Goal: Book appointment/travel/reservation

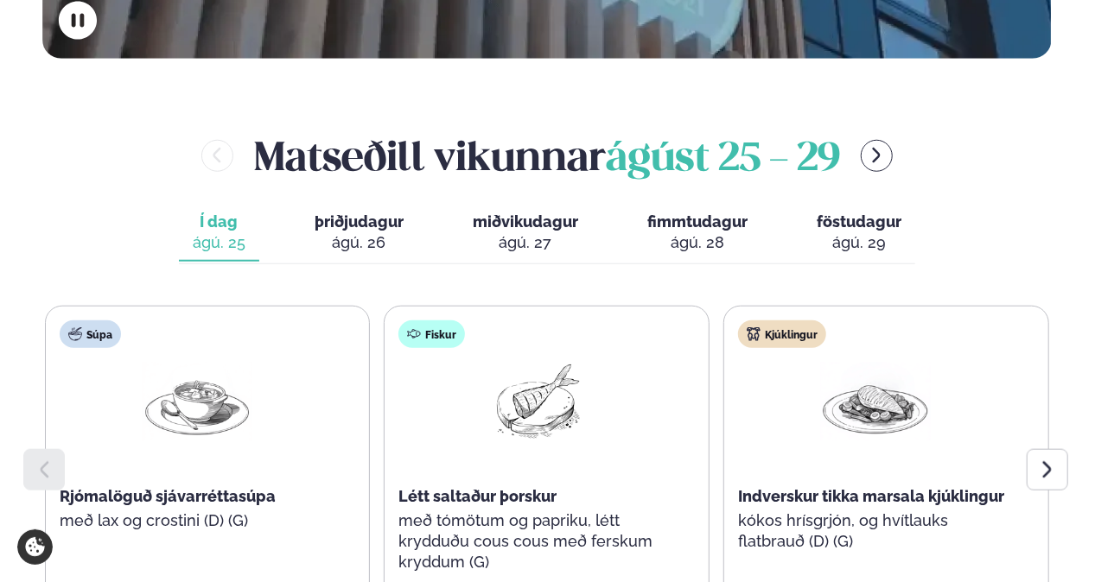
scroll to position [691, 0]
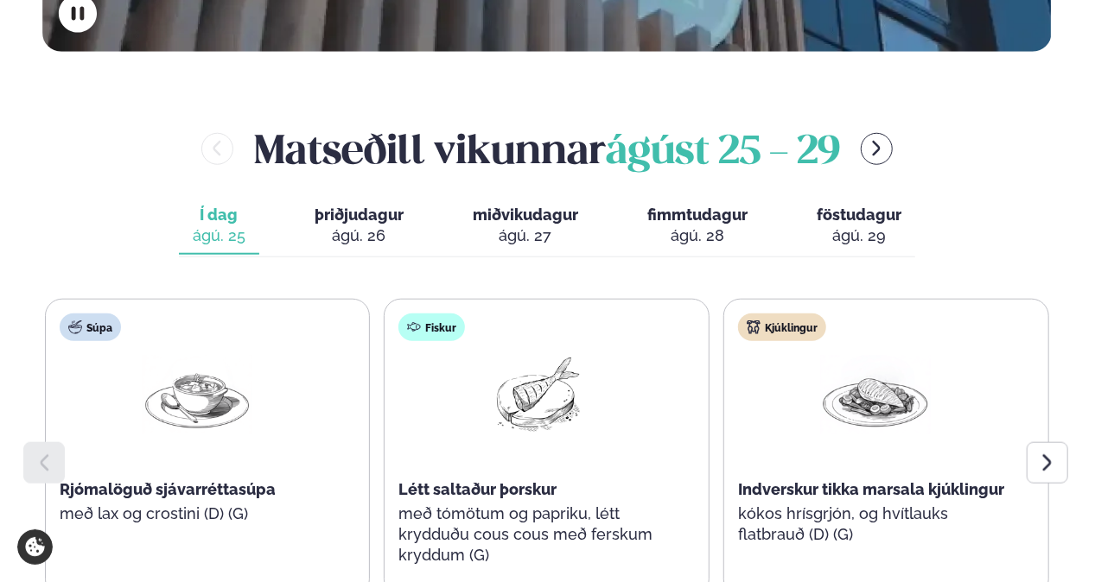
click at [1040, 453] on icon at bounding box center [1047, 463] width 21 height 21
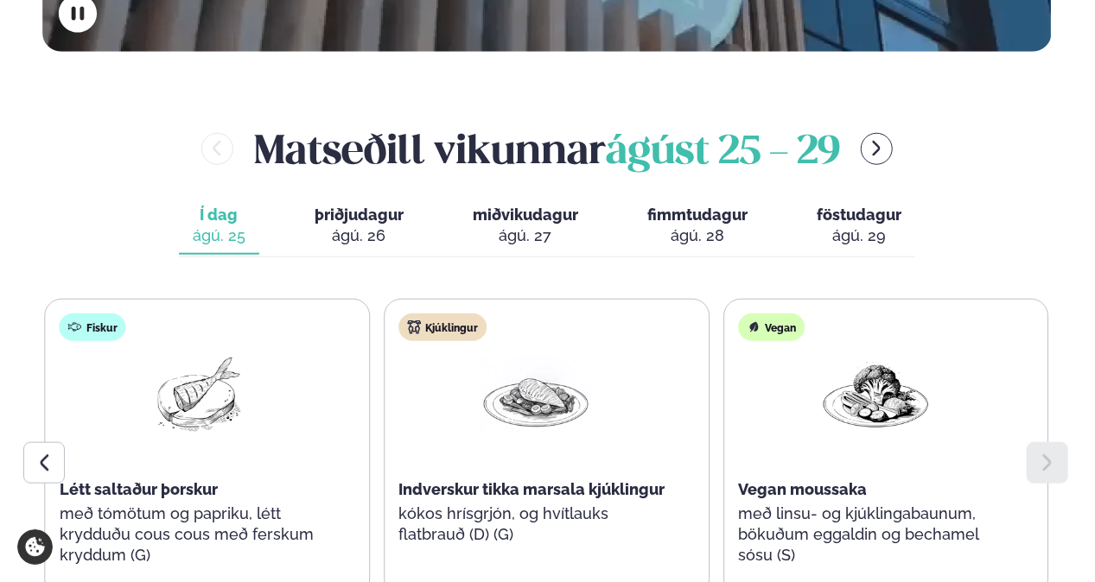
click at [332, 226] on div "ágú. 26" at bounding box center [358, 236] width 89 height 21
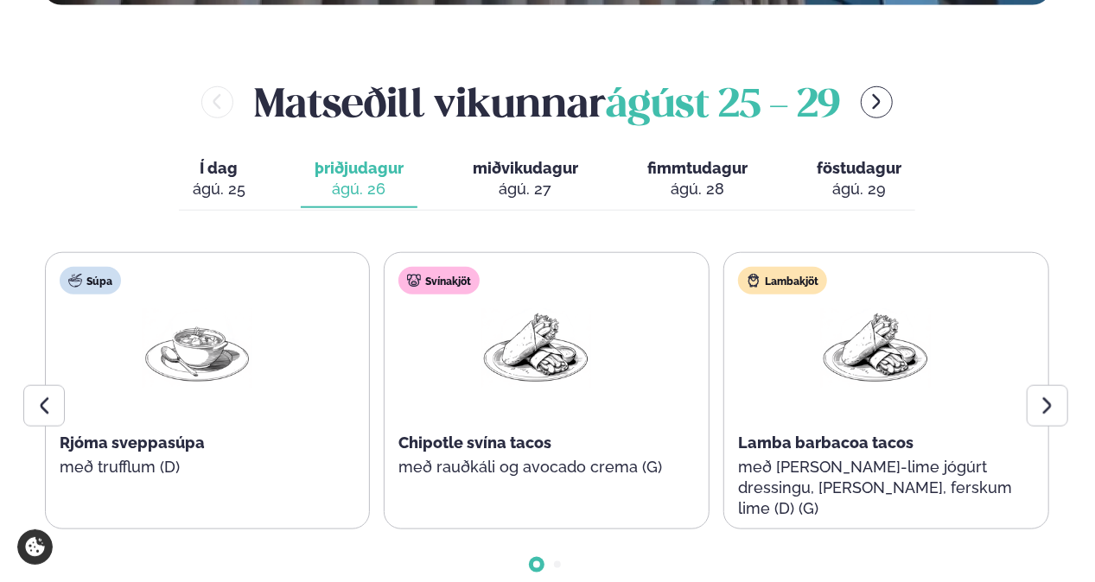
scroll to position [778, 0]
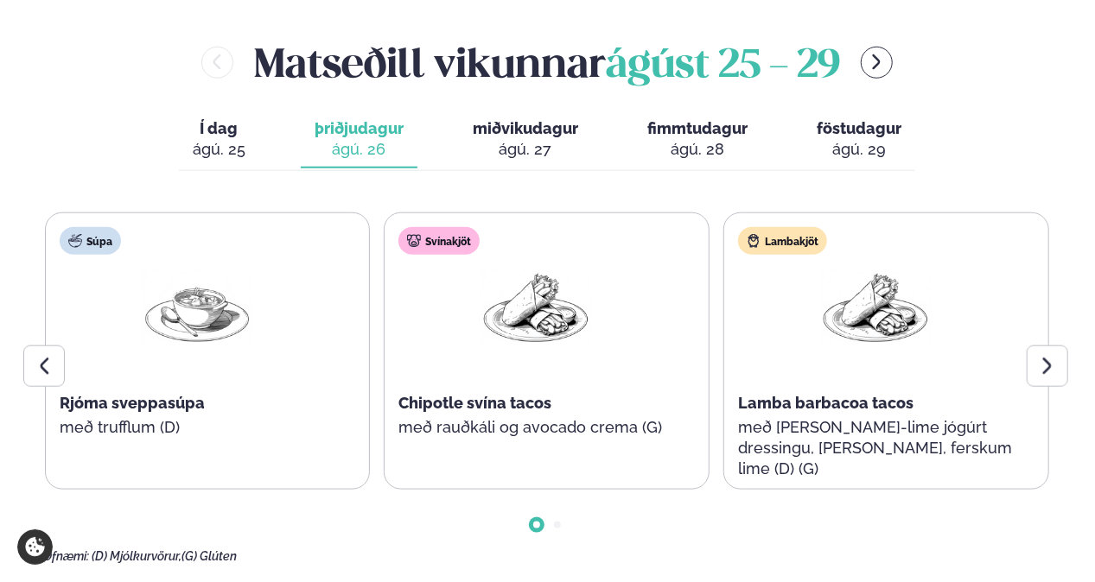
click at [1065, 346] on div at bounding box center [1046, 366] width 41 height 41
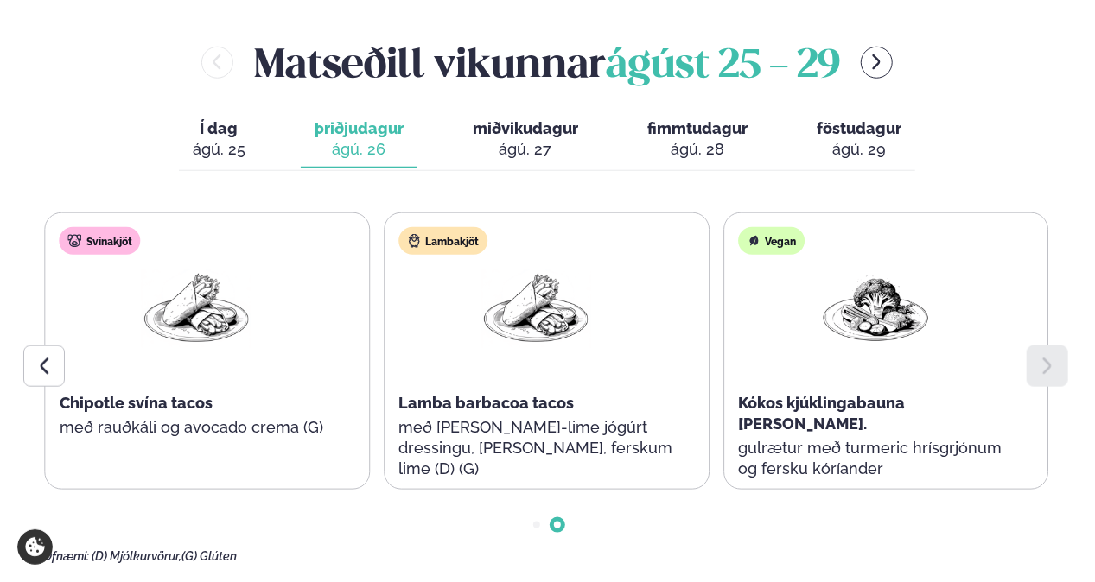
click at [1065, 346] on div at bounding box center [1046, 366] width 41 height 41
click at [504, 119] on span "miðvikudagur" at bounding box center [525, 128] width 105 height 18
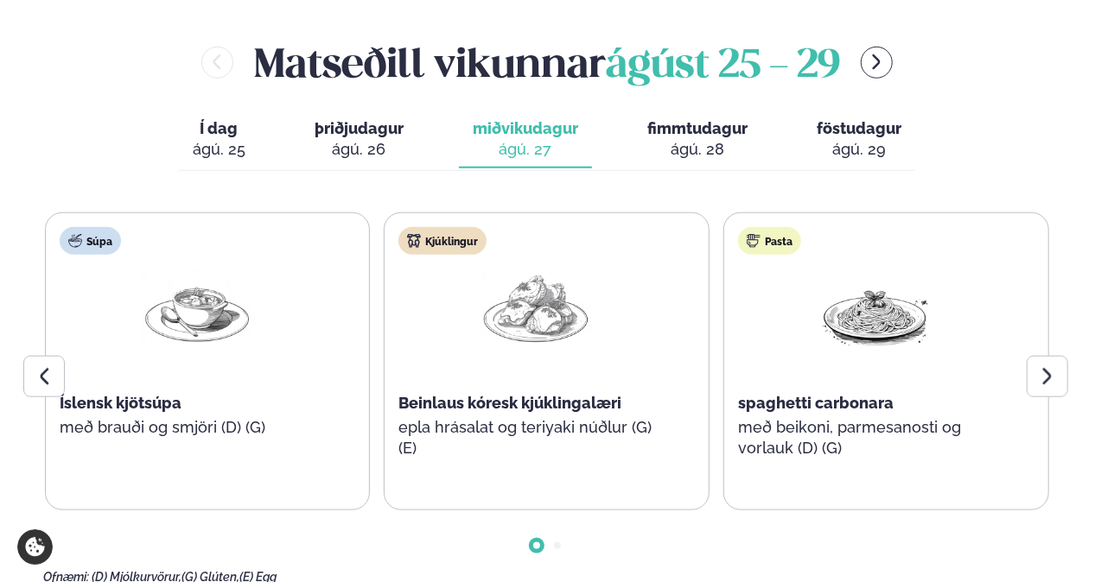
click at [1035, 356] on div at bounding box center [1046, 376] width 41 height 41
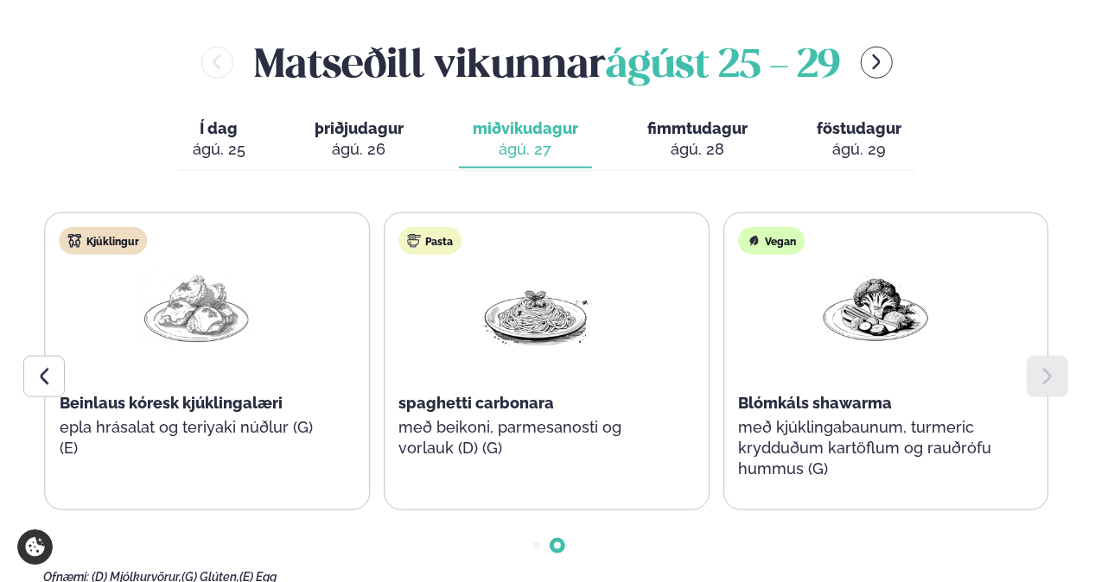
click at [1035, 356] on div at bounding box center [1046, 376] width 41 height 41
click at [730, 111] on button "fimmtudagur fim. [DATE]" at bounding box center [697, 139] width 128 height 57
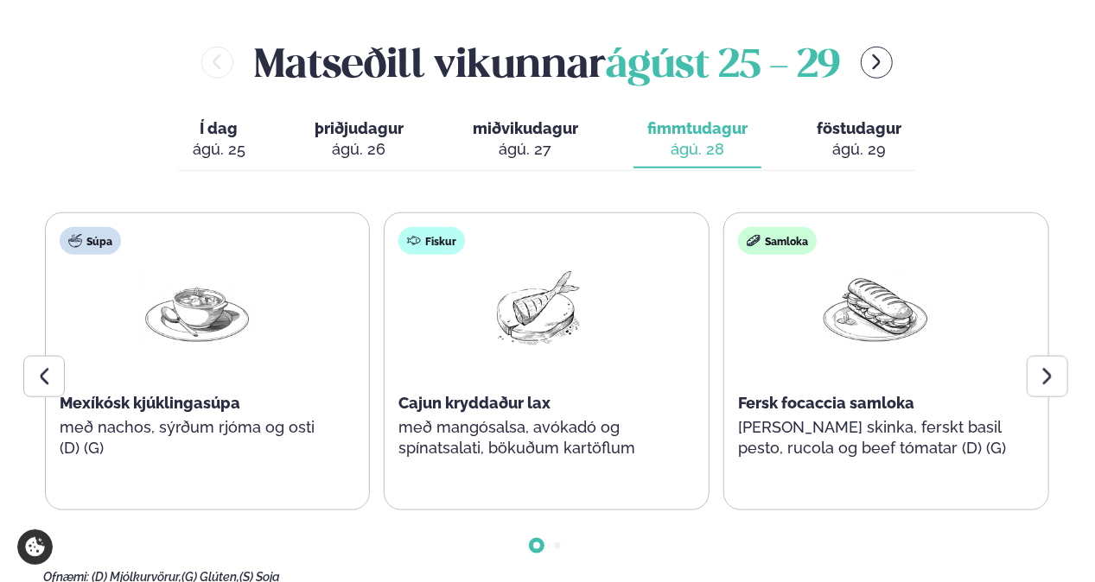
click at [1056, 356] on div at bounding box center [1046, 376] width 41 height 41
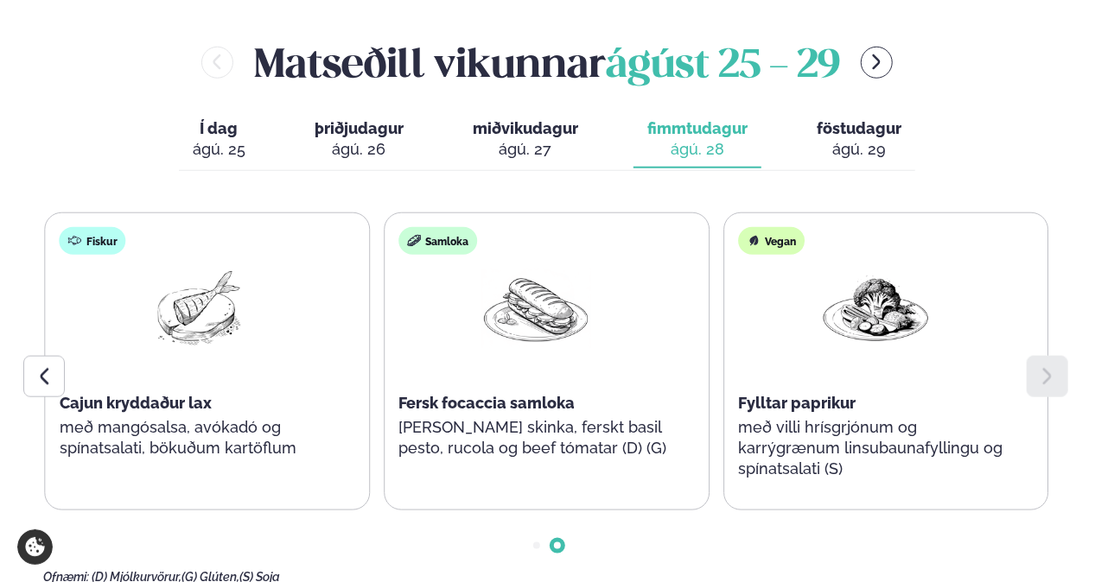
click at [1056, 356] on div at bounding box center [1046, 376] width 41 height 41
